Goal: Task Accomplishment & Management: Manage account settings

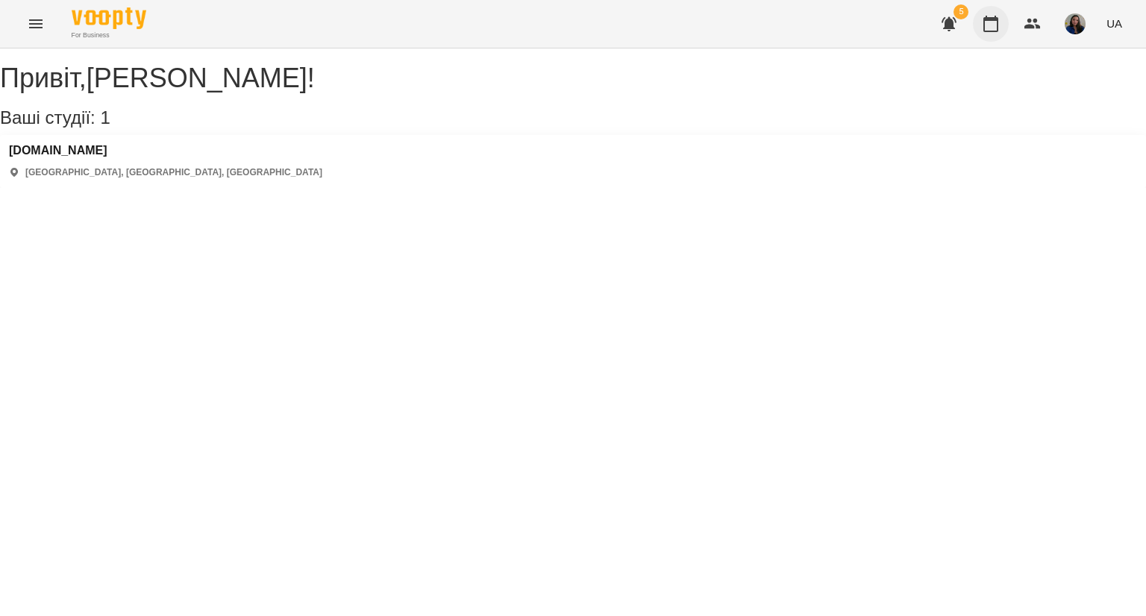
click at [991, 25] on icon "button" at bounding box center [990, 24] width 18 height 18
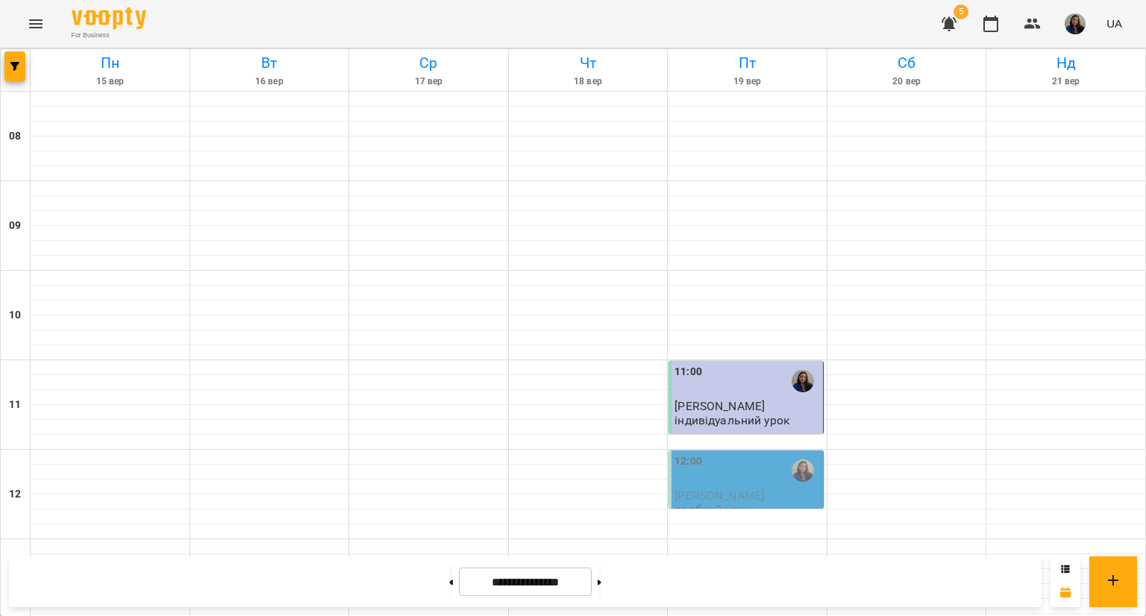
scroll to position [310, 0]
click at [738, 489] on span "[PERSON_NAME]" at bounding box center [719, 496] width 90 height 14
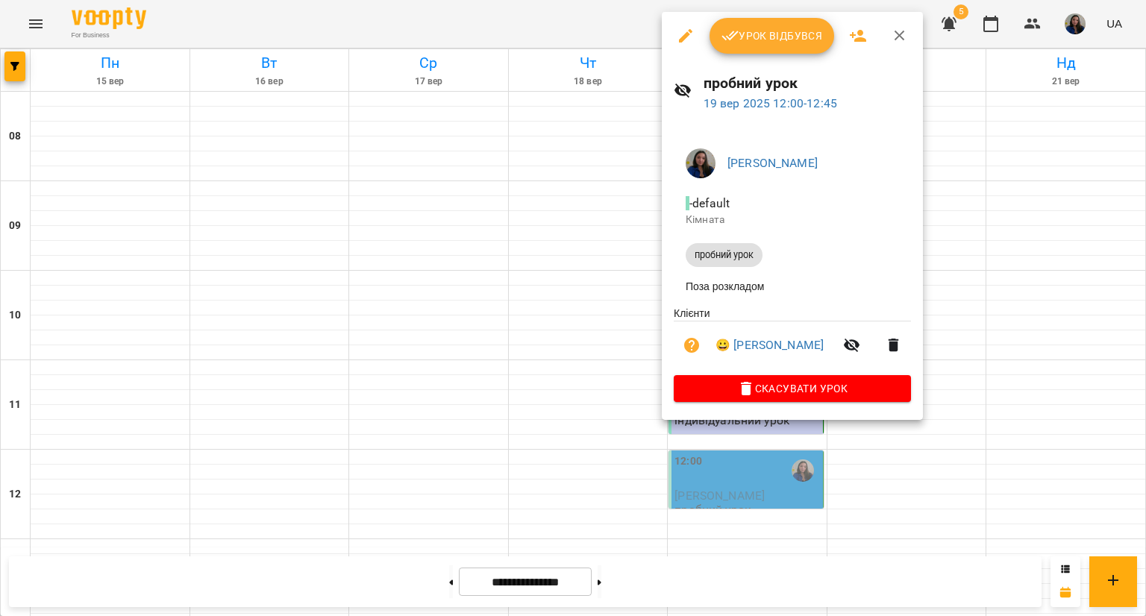
click at [757, 46] on button "Урок відбувся" at bounding box center [771, 36] width 125 height 36
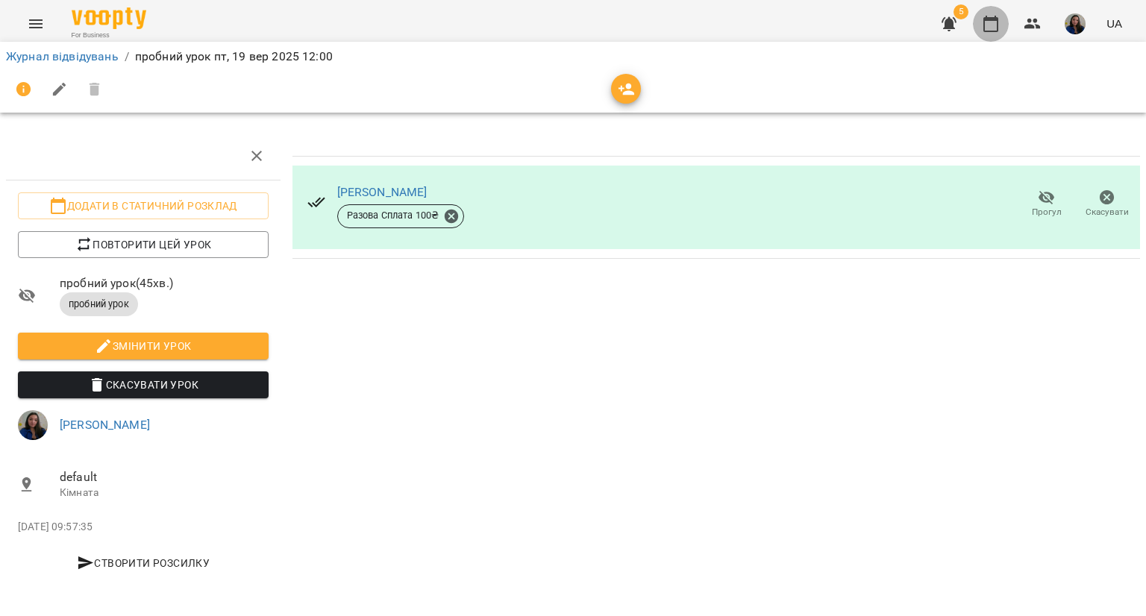
click at [993, 31] on icon "button" at bounding box center [990, 24] width 15 height 16
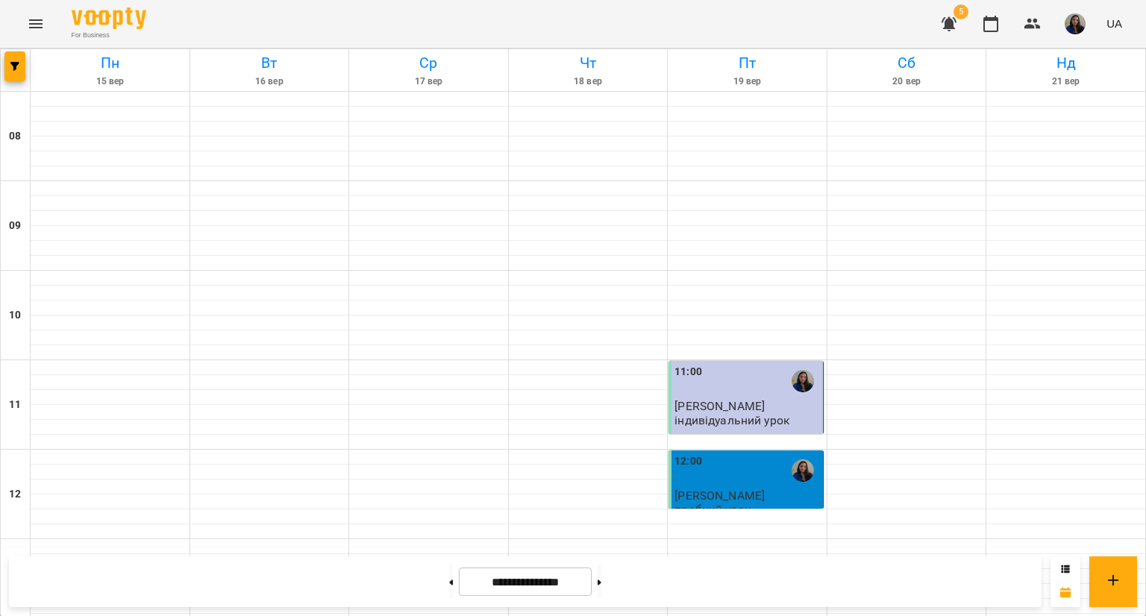
scroll to position [509, 0]
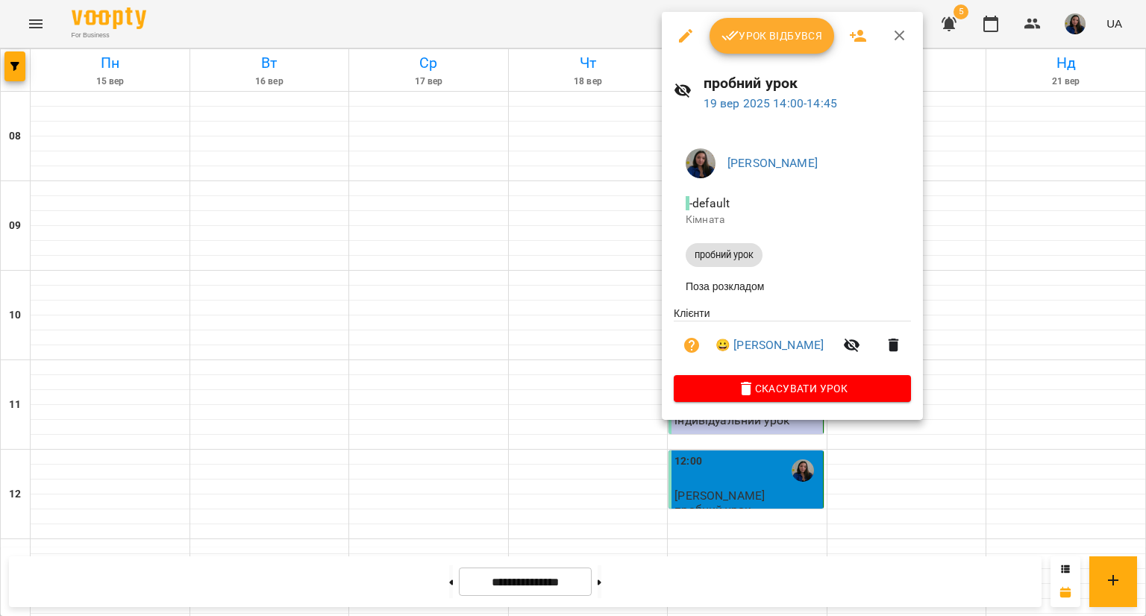
click at [1010, 136] on div at bounding box center [573, 308] width 1146 height 616
